Goal: Information Seeking & Learning: Learn about a topic

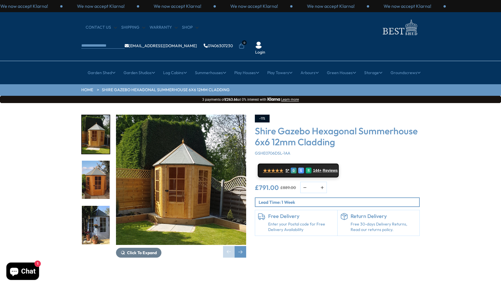
click at [95, 170] on img "2 / 15" at bounding box center [96, 179] width 28 height 38
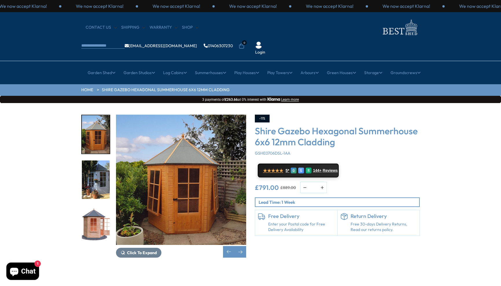
click at [97, 125] on img "2 / 15" at bounding box center [96, 134] width 28 height 38
click at [96, 210] on img "4 / 15" at bounding box center [96, 225] width 28 height 38
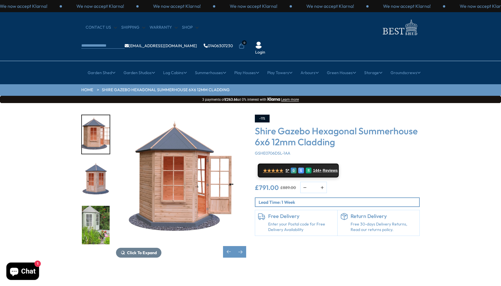
click at [96, 209] on img "6 / 15" at bounding box center [96, 225] width 28 height 38
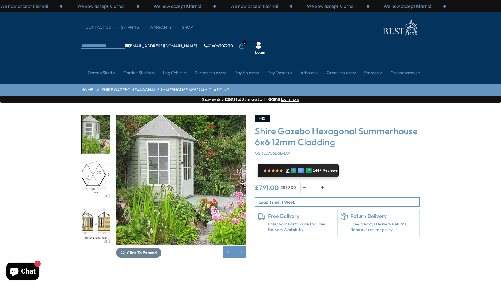
click at [96, 160] on img "7 / 15" at bounding box center [96, 179] width 28 height 38
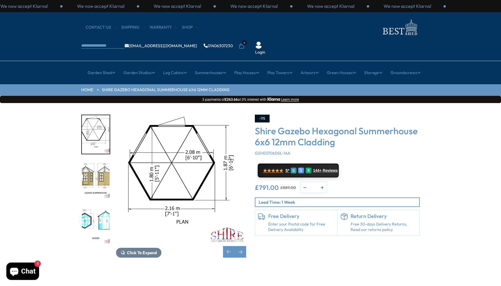
click at [98, 206] on img "9 / 15" at bounding box center [96, 225] width 28 height 38
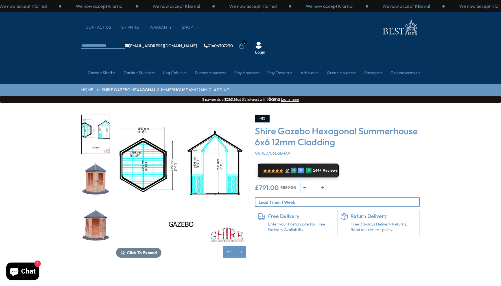
click at [101, 165] on img "10 / 15" at bounding box center [96, 179] width 28 height 38
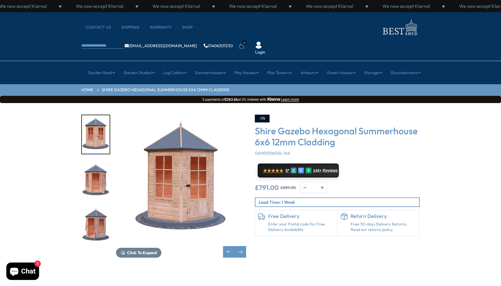
click at [101, 165] on img "11 / 15" at bounding box center [96, 179] width 28 height 38
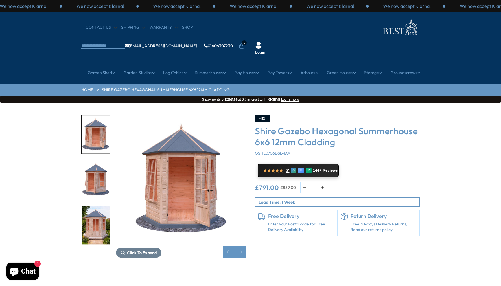
click at [100, 168] on img "12 / 15" at bounding box center [96, 179] width 28 height 38
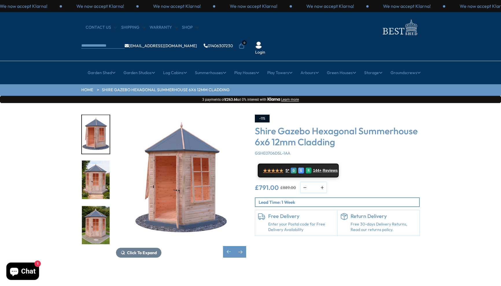
click at [99, 172] on img "13 / 15" at bounding box center [96, 179] width 28 height 38
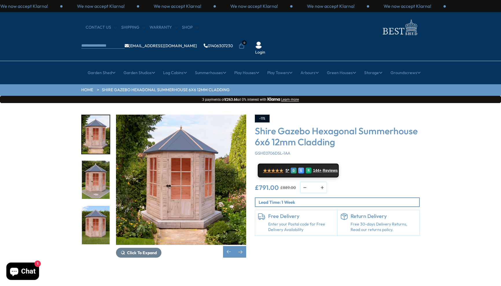
click at [99, 172] on img "14 / 15" at bounding box center [96, 179] width 28 height 38
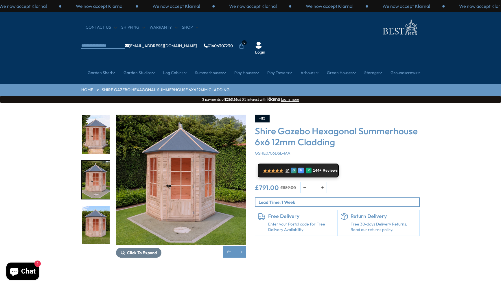
click at [99, 172] on img "14 / 15" at bounding box center [96, 179] width 28 height 38
click at [98, 206] on img "15 / 15" at bounding box center [96, 225] width 28 height 38
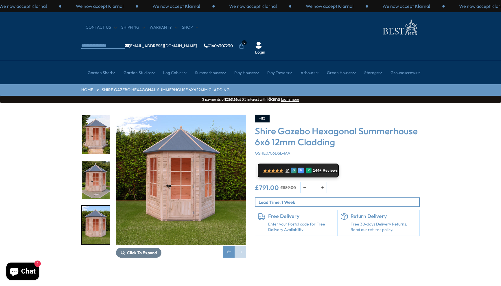
click at [97, 210] on img "15 / 15" at bounding box center [96, 225] width 28 height 38
click at [230, 246] on div "Previous slide" at bounding box center [229, 252] width 12 height 12
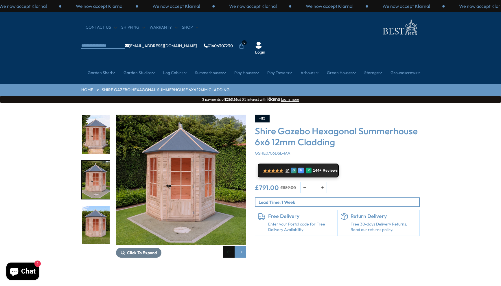
click at [230, 246] on div "Previous slide" at bounding box center [229, 252] width 12 height 12
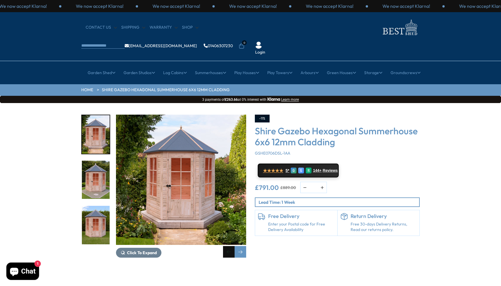
click at [230, 246] on div "Previous slide" at bounding box center [229, 252] width 12 height 12
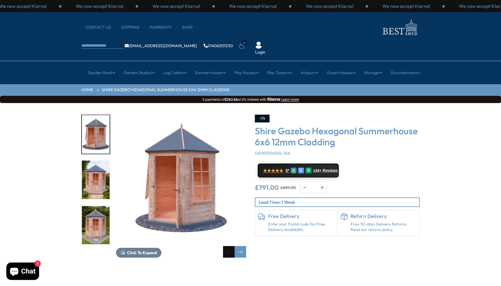
click at [230, 246] on div "Previous slide" at bounding box center [229, 252] width 12 height 12
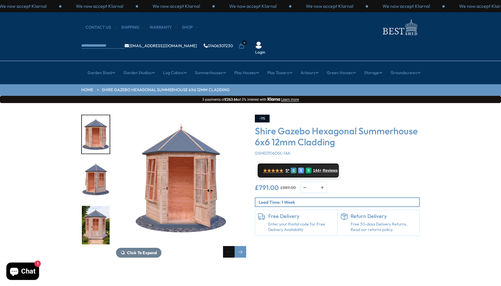
click at [230, 246] on div "Previous slide" at bounding box center [229, 252] width 12 height 12
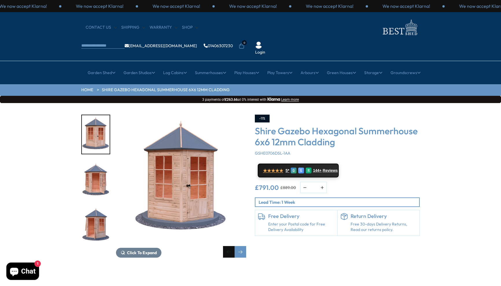
click at [230, 246] on div "Previous slide" at bounding box center [229, 252] width 12 height 12
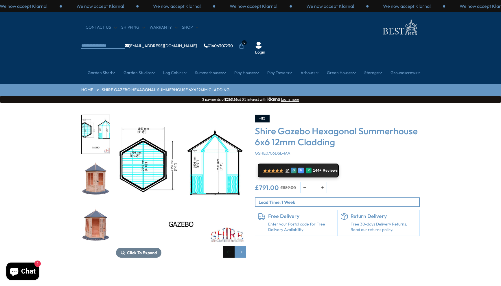
click at [230, 246] on div "Previous slide" at bounding box center [229, 252] width 12 height 12
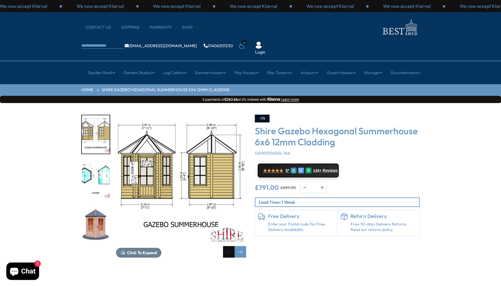
click at [230, 246] on div "Previous slide" at bounding box center [229, 252] width 12 height 12
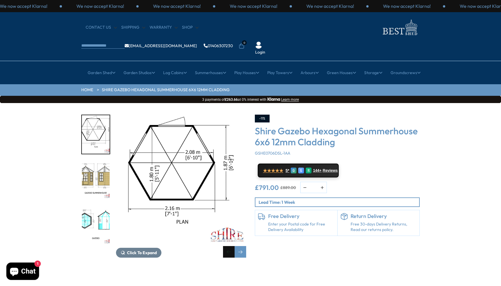
click at [230, 246] on div "Previous slide" at bounding box center [229, 252] width 12 height 12
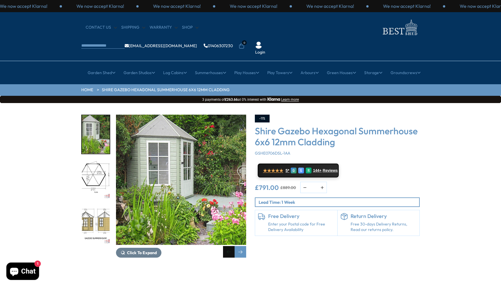
click at [230, 246] on div "Previous slide" at bounding box center [229, 252] width 12 height 12
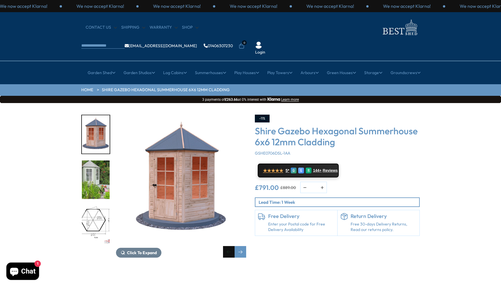
click at [230, 246] on div "Previous slide" at bounding box center [229, 252] width 12 height 12
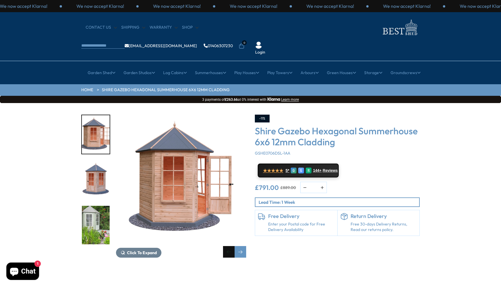
click at [230, 246] on div "Previous slide" at bounding box center [229, 252] width 12 height 12
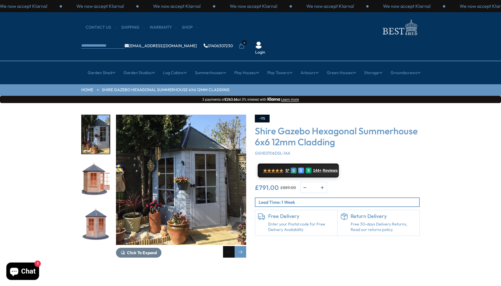
click at [230, 246] on div "Previous slide" at bounding box center [229, 252] width 12 height 12
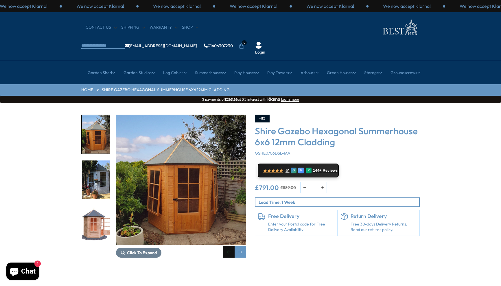
click at [230, 246] on div "Previous slide" at bounding box center [229, 252] width 12 height 12
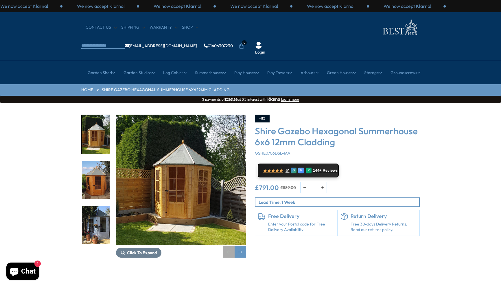
click at [230, 246] on div "Previous slide" at bounding box center [229, 252] width 12 height 12
